Goal: Information Seeking & Learning: Learn about a topic

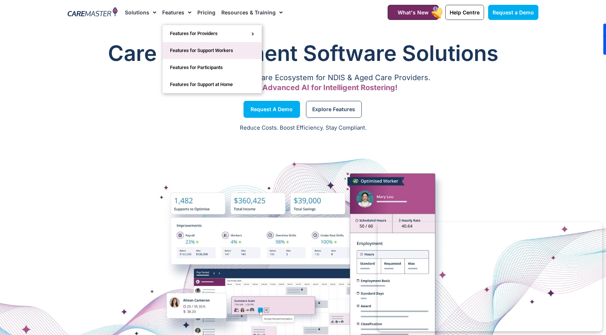
click at [199, 53] on link "Features for Support Workers" at bounding box center [212, 50] width 99 height 17
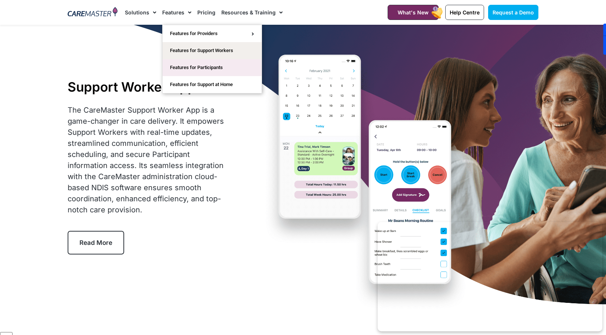
click at [188, 64] on link "Features for Participants" at bounding box center [212, 67] width 99 height 17
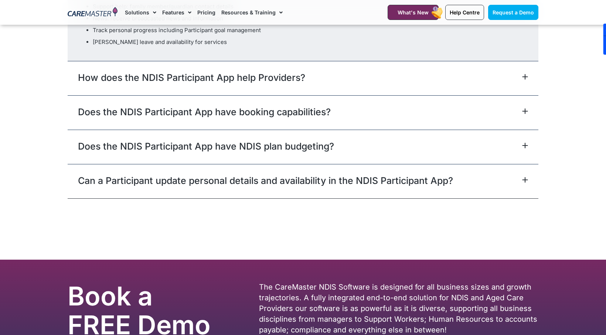
scroll to position [2311, 0]
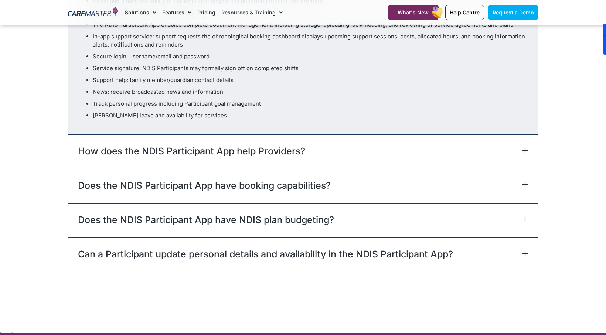
click at [358, 137] on div "How does the NDIS Participant App help Providers?" at bounding box center [303, 151] width 471 height 34
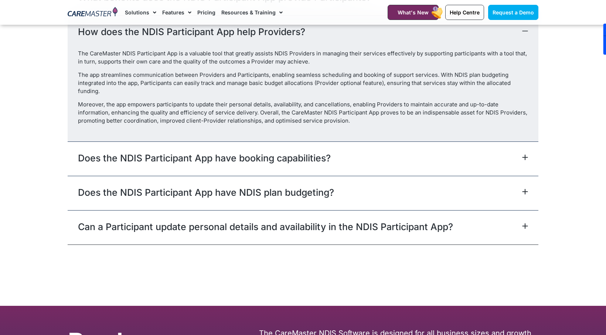
scroll to position [2274, 0]
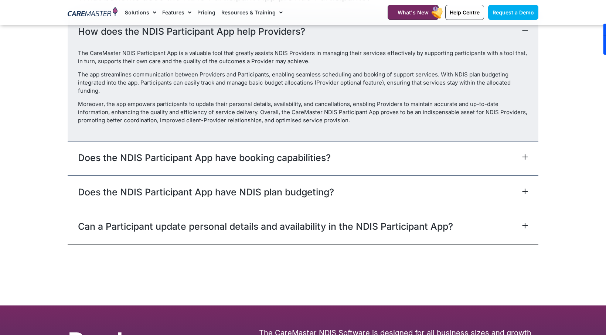
click at [338, 148] on div "Does the NDIS Participant App have booking capabilities?" at bounding box center [303, 158] width 471 height 34
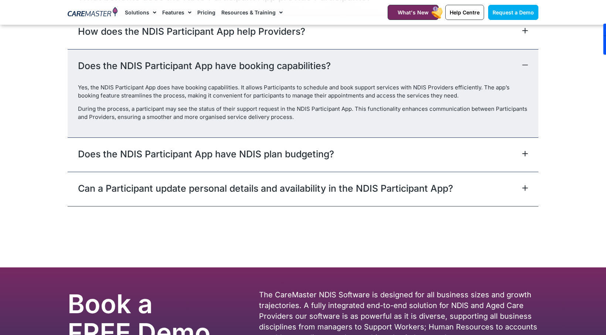
click at [315, 147] on link "Does the NDIS Participant App have NDIS plan budgeting?" at bounding box center [206, 153] width 256 height 13
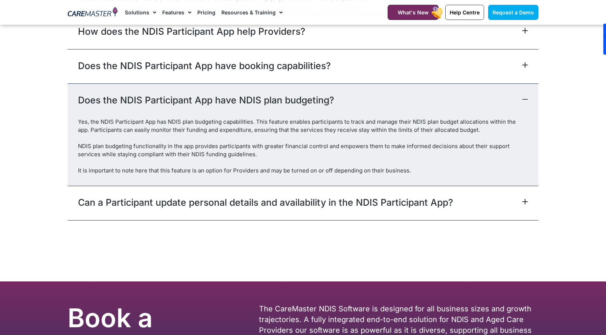
click at [290, 196] on link "Can a Participant update personal details and availability in the NDIS Particip…" at bounding box center [265, 202] width 375 height 13
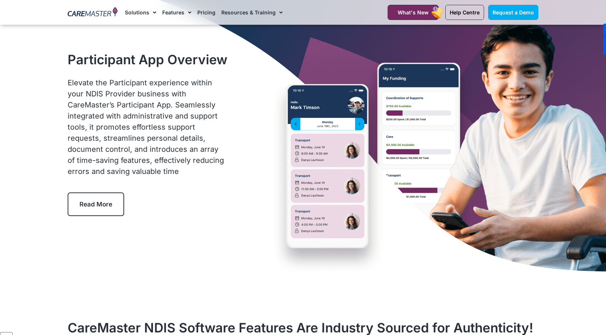
scroll to position [0, 0]
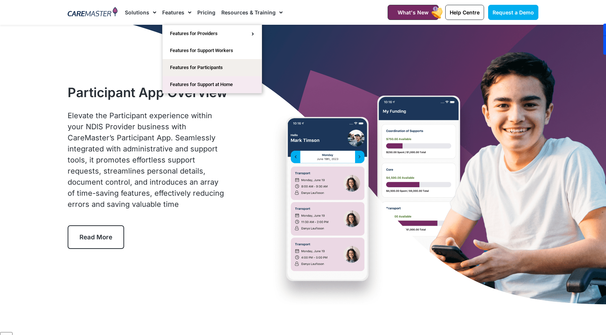
click at [180, 83] on link "Features for Support at Home" at bounding box center [212, 84] width 99 height 17
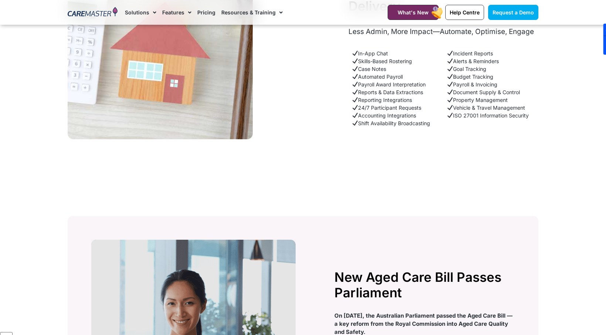
scroll to position [1145, 0]
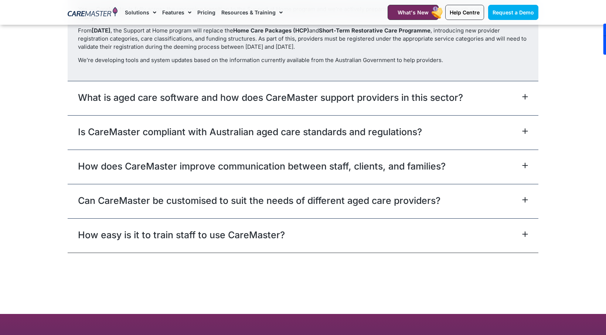
click at [217, 104] on link "What is aged care software and how does CareMaster support providers in this se…" at bounding box center [270, 97] width 385 height 13
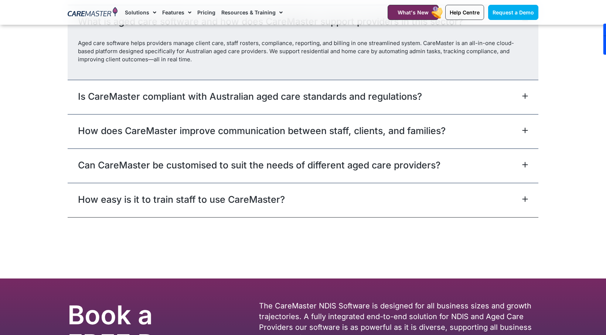
click at [217, 103] on link "Is CareMaster compliant with Australian aged care standards and regulations?" at bounding box center [250, 96] width 344 height 13
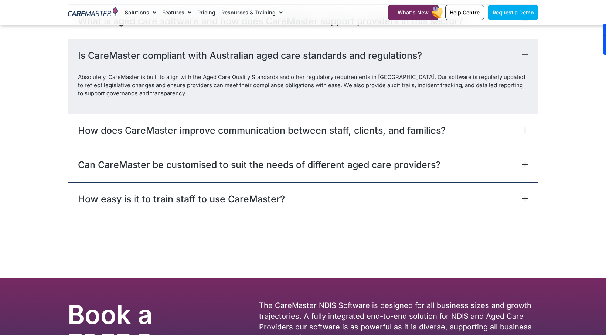
type textarea "**********"
click at [221, 132] on div "How does CareMaster improve communication between staff, clients, and families?" at bounding box center [303, 131] width 471 height 34
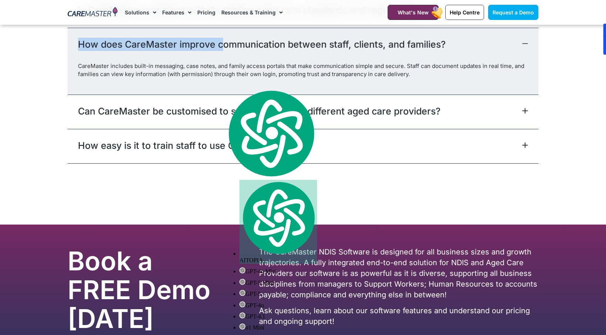
scroll to position [1788, 0]
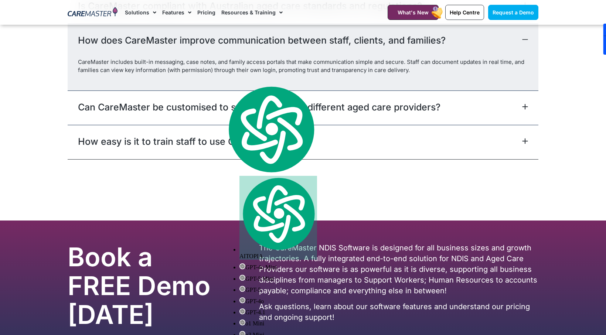
click at [224, 123] on div "Can CareMaster be customised to suit the needs of different aged care providers?" at bounding box center [303, 108] width 471 height 34
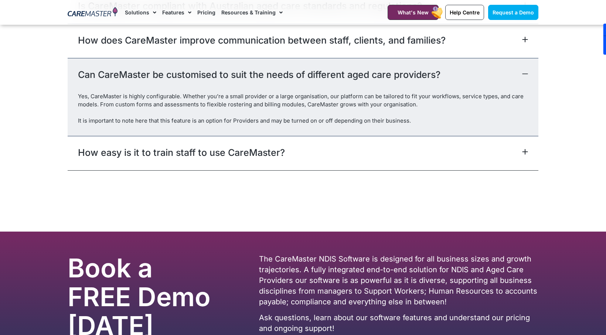
click at [241, 155] on link "How easy is it to train staff to use CareMaster?" at bounding box center [181, 152] width 207 height 13
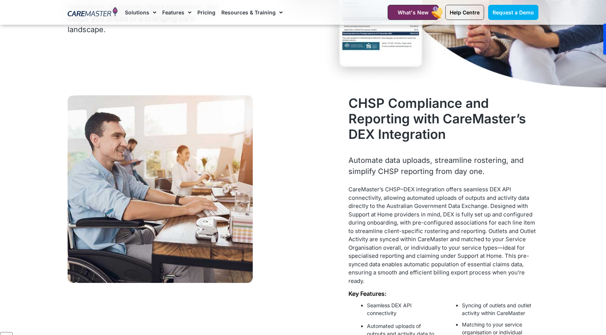
scroll to position [0, 0]
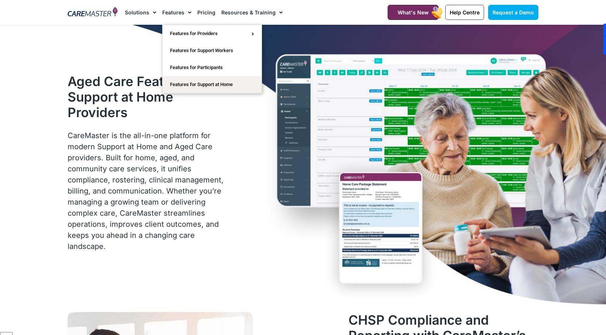
click at [177, 12] on link "Features" at bounding box center [176, 12] width 29 height 25
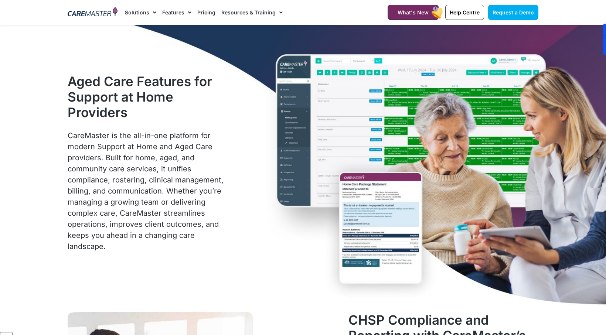
click at [177, 12] on link "Features" at bounding box center [176, 12] width 29 height 25
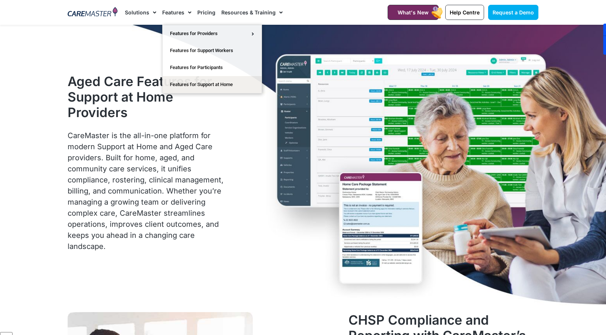
click at [198, 11] on link "Pricing" at bounding box center [206, 12] width 18 height 25
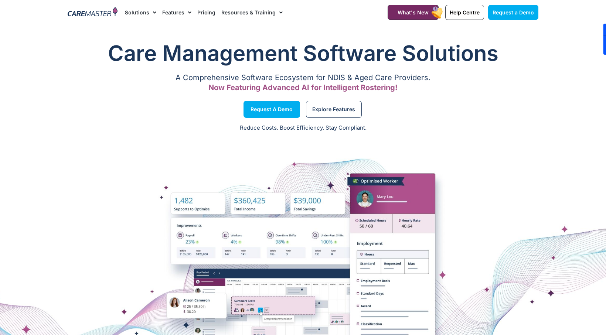
click at [202, 12] on link "Pricing" at bounding box center [206, 12] width 18 height 25
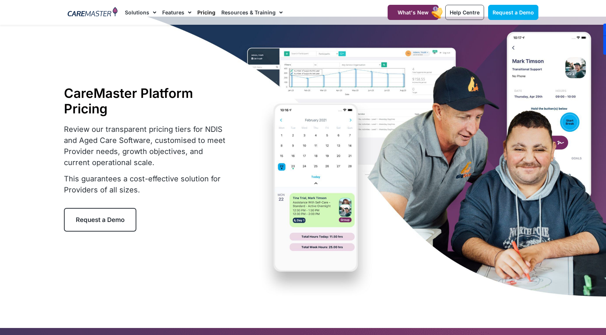
scroll to position [9, 0]
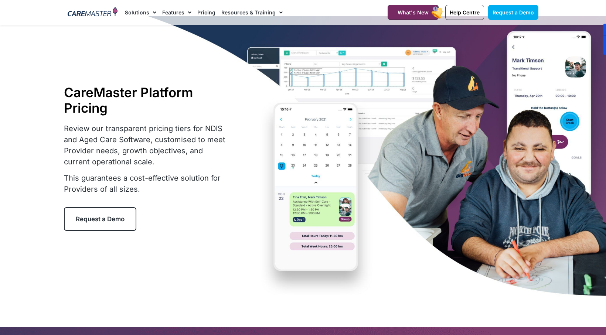
click at [199, 12] on link "Pricing" at bounding box center [206, 12] width 18 height 25
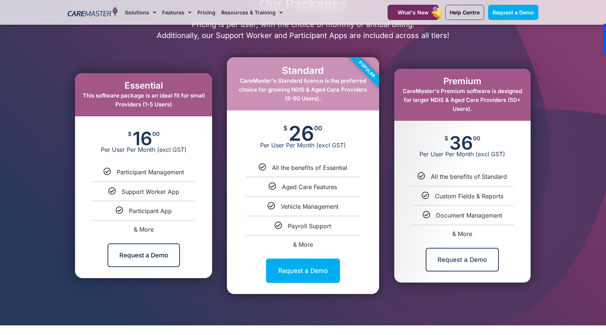
scroll to position [369, 0]
